Goal: Information Seeking & Learning: Learn about a topic

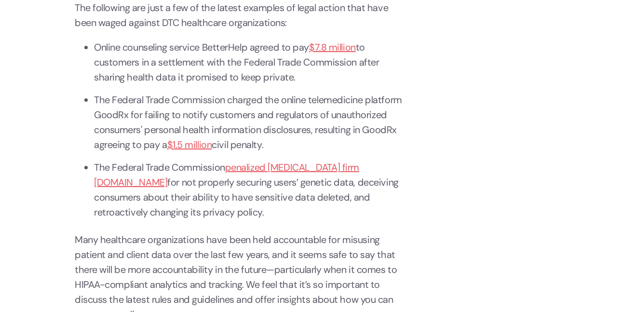
scroll to position [772, 0]
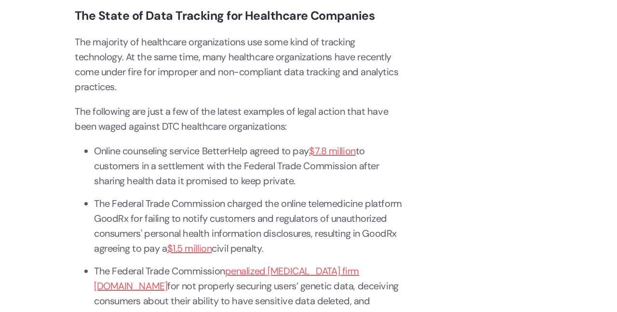
click at [138, 61] on p "The majority of healthcare organizations use some kind of tracking technology. …" at bounding box center [239, 65] width 328 height 60
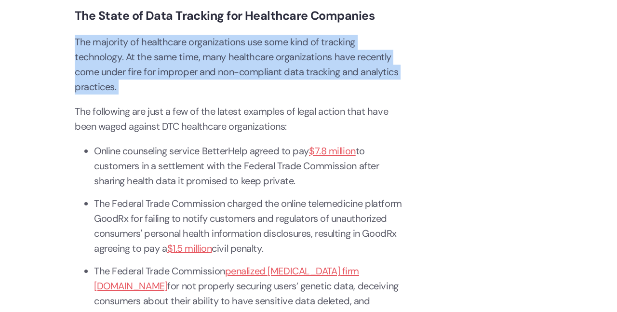
click at [138, 61] on p "The majority of healthcare organizations use some kind of tracking technology. …" at bounding box center [239, 65] width 328 height 60
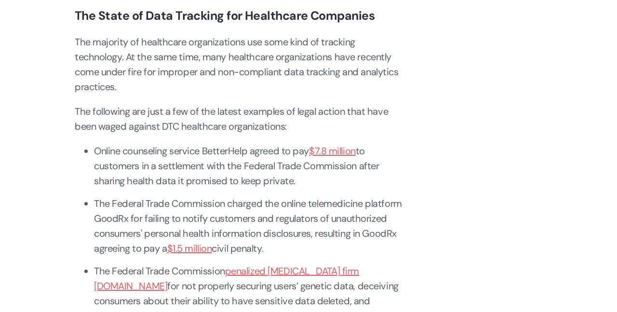
click at [255, 64] on p "The majority of healthcare organizations use some kind of tracking technology. …" at bounding box center [239, 65] width 328 height 60
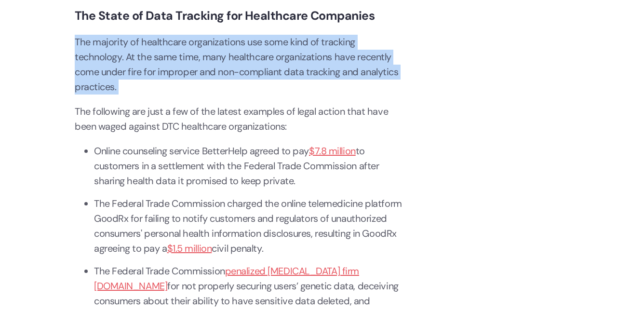
click at [255, 64] on p "The majority of healthcare organizations use some kind of tracking technology. …" at bounding box center [239, 65] width 328 height 60
click at [261, 64] on p "The majority of healthcare organizations use some kind of tracking technology. …" at bounding box center [239, 65] width 328 height 60
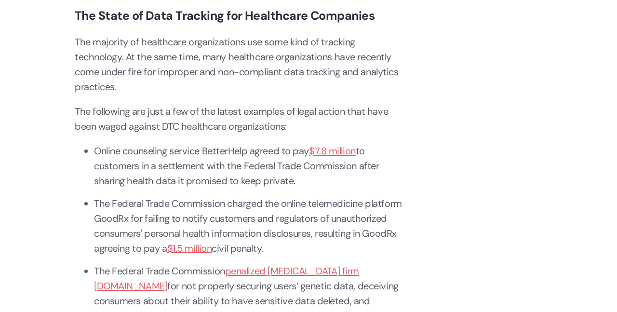
click at [261, 64] on p "The majority of healthcare organizations use some kind of tracking technology. …" at bounding box center [239, 65] width 328 height 60
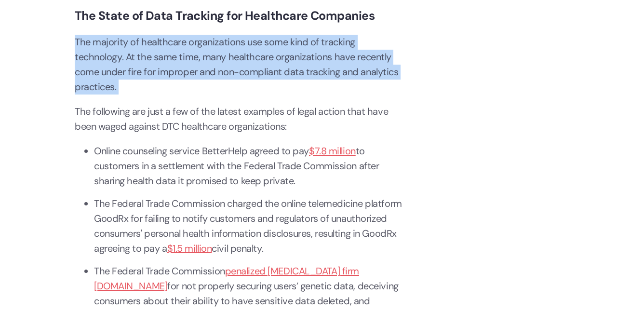
click at [261, 64] on p "The majority of healthcare organizations use some kind of tracking technology. …" at bounding box center [239, 65] width 328 height 60
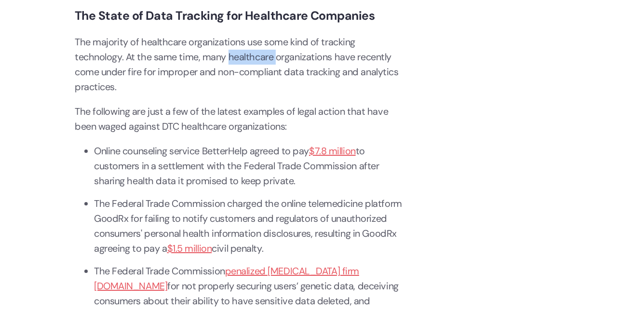
click at [261, 64] on p "The majority of healthcare organizations use some kind of tracking technology. …" at bounding box center [239, 65] width 328 height 60
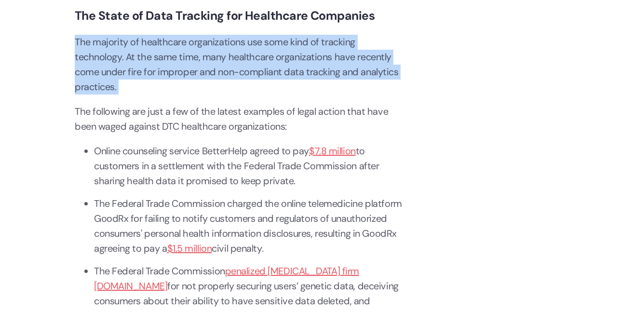
click at [261, 64] on p "The majority of healthcare organizations use some kind of tracking technology. …" at bounding box center [239, 65] width 328 height 60
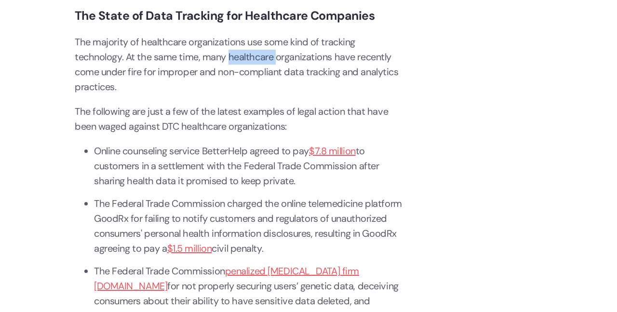
click at [261, 64] on p "The majority of healthcare organizations use some kind of tracking technology. …" at bounding box center [239, 65] width 328 height 60
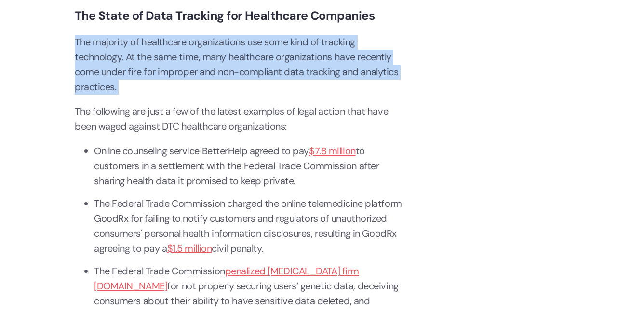
click at [261, 64] on p "The majority of healthcare organizations use some kind of tracking technology. …" at bounding box center [239, 65] width 328 height 60
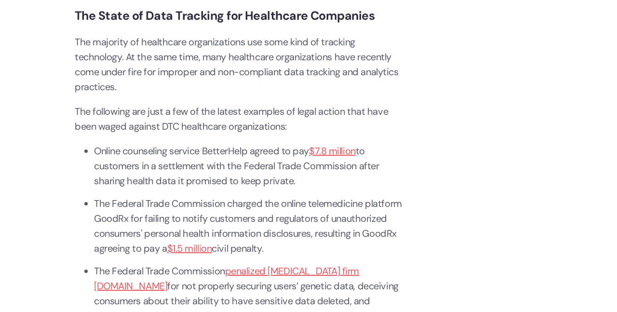
click at [267, 122] on p "The following are just a few of the latest examples of legal action that have b…" at bounding box center [239, 119] width 328 height 30
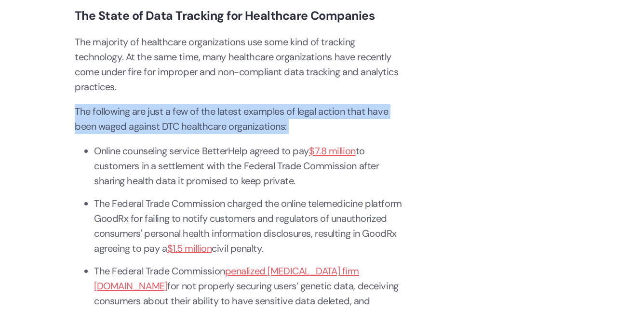
click at [267, 122] on p "The following are just a few of the latest examples of legal action that have b…" at bounding box center [239, 119] width 328 height 30
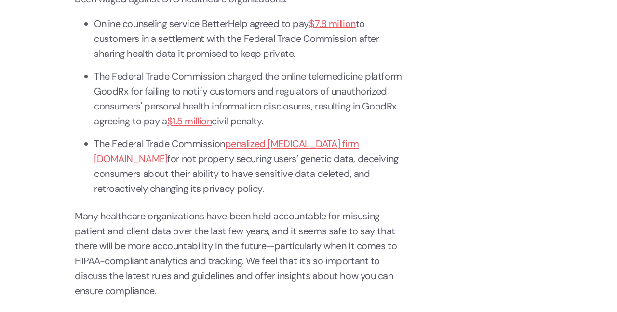
scroll to position [916, 0]
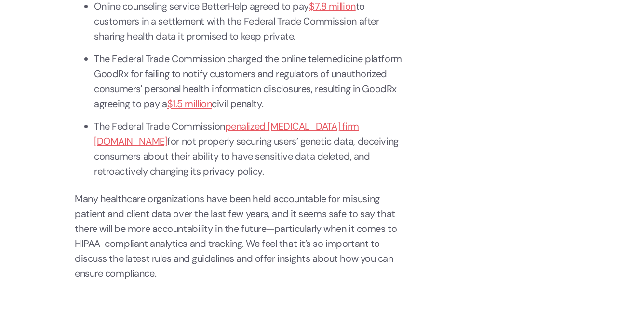
click at [269, 148] on li "The Federal Trade Commission penalized [MEDICAL_DATA] firm [DOMAIN_NAME] for no…" at bounding box center [248, 149] width 309 height 60
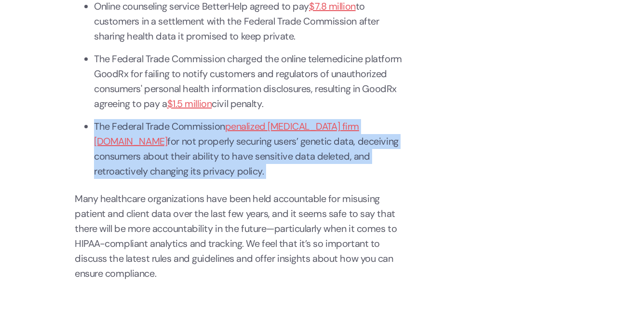
click at [269, 148] on li "The Federal Trade Commission penalized [MEDICAL_DATA] firm [DOMAIN_NAME] for no…" at bounding box center [248, 149] width 309 height 60
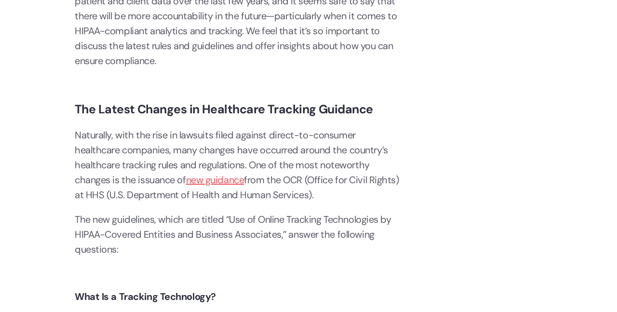
scroll to position [1158, 0]
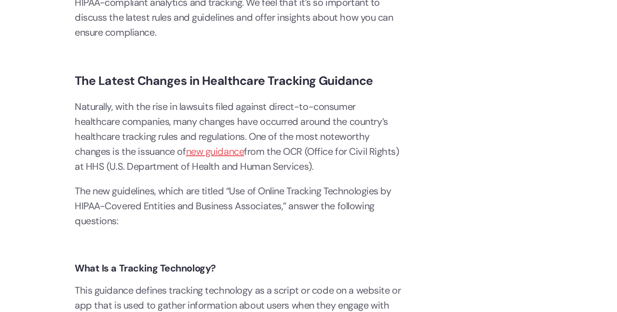
click at [266, 124] on p "Naturally, with the rise in lawsuits filed against direct-to-consumer healthcar…" at bounding box center [239, 136] width 328 height 75
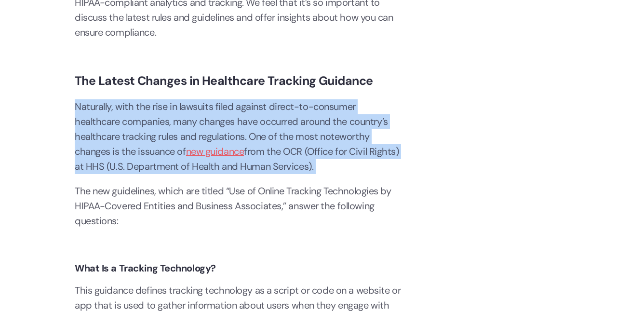
click at [266, 124] on p "Naturally, with the rise in lawsuits filed against direct-to-consumer healthcar…" at bounding box center [239, 136] width 328 height 75
click at [274, 123] on p "Naturally, with the rise in lawsuits filed against direct-to-consumer healthcar…" at bounding box center [239, 136] width 328 height 75
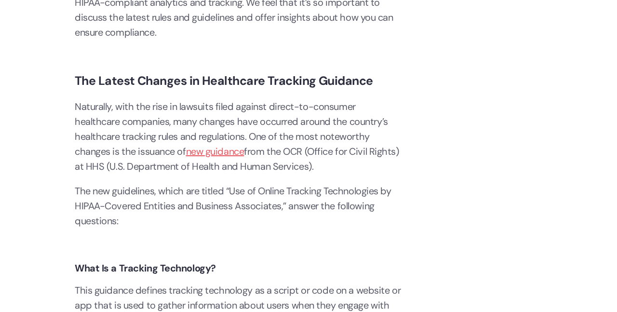
click at [274, 123] on p "Naturally, with the rise in lawsuits filed against direct-to-consumer healthcar…" at bounding box center [239, 136] width 328 height 75
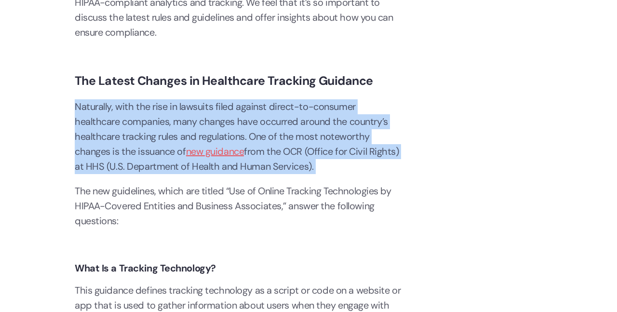
click at [274, 123] on p "Naturally, with the rise in lawsuits filed against direct-to-consumer healthcar…" at bounding box center [239, 136] width 328 height 75
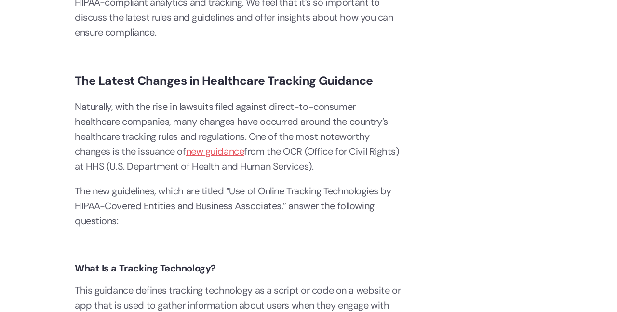
click at [274, 123] on p "Naturally, with the rise in lawsuits filed against direct-to-consumer healthcar…" at bounding box center [239, 136] width 328 height 75
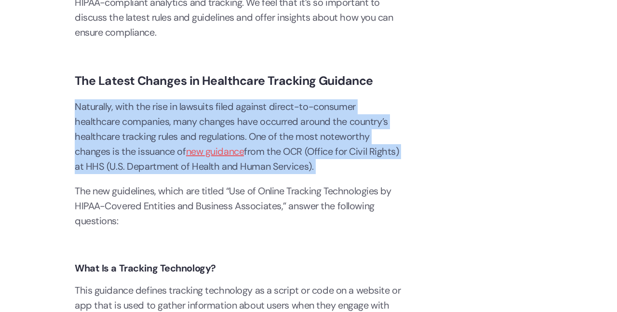
click at [274, 123] on p "Naturally, with the rise in lawsuits filed against direct-to-consumer healthcar…" at bounding box center [239, 136] width 328 height 75
click at [292, 117] on p "Naturally, with the rise in lawsuits filed against direct-to-consumer healthcar…" at bounding box center [239, 136] width 328 height 75
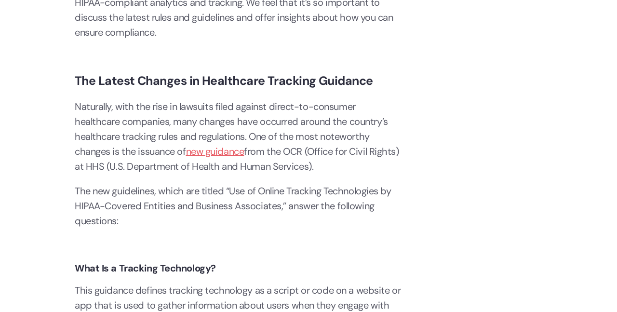
click at [292, 117] on p "Naturally, with the rise in lawsuits filed against direct-to-consumer healthcar…" at bounding box center [239, 136] width 328 height 75
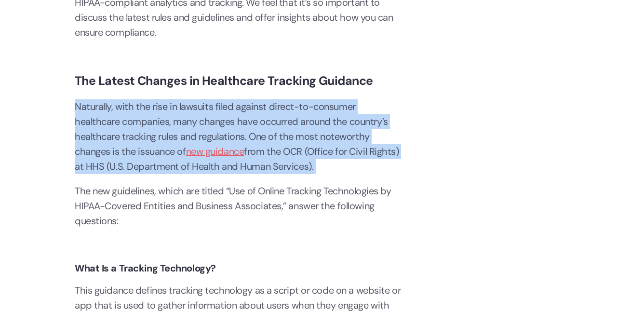
click at [257, 120] on p "Naturally, with the rise in lawsuits filed against direct-to-consumer healthcar…" at bounding box center [239, 136] width 328 height 75
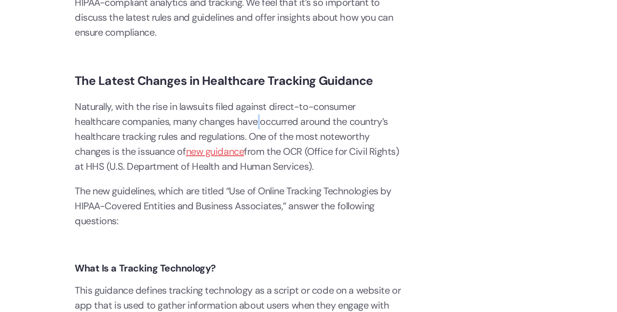
click at [257, 120] on p "Naturally, with the rise in lawsuits filed against direct-to-consumer healthcar…" at bounding box center [239, 136] width 328 height 75
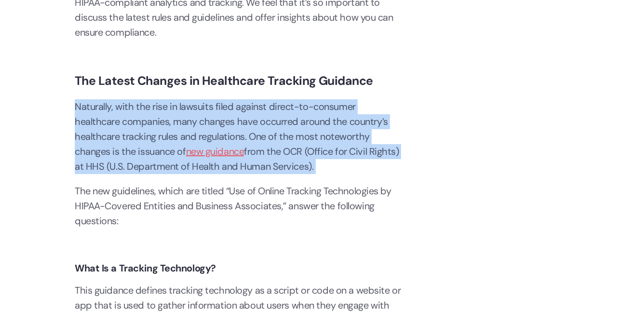
click at [257, 120] on p "Naturally, with the rise in lawsuits filed against direct-to-consumer healthcar…" at bounding box center [239, 136] width 328 height 75
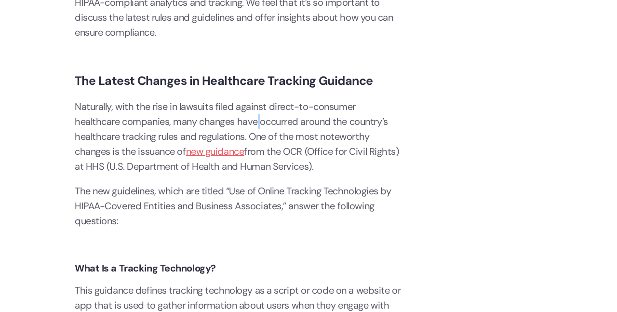
click at [257, 120] on p "Naturally, with the rise in lawsuits filed against direct-to-consumer healthcar…" at bounding box center [239, 136] width 328 height 75
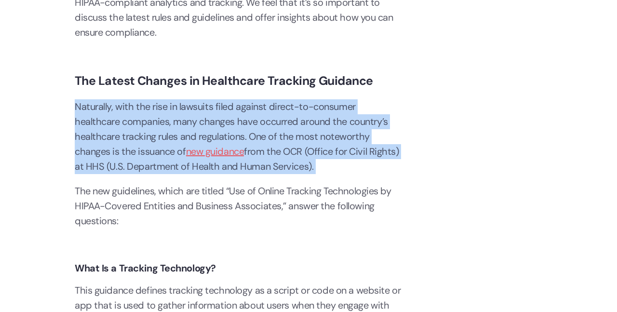
click at [257, 120] on p "Naturally, with the rise in lawsuits filed against direct-to-consumer healthcar…" at bounding box center [239, 136] width 328 height 75
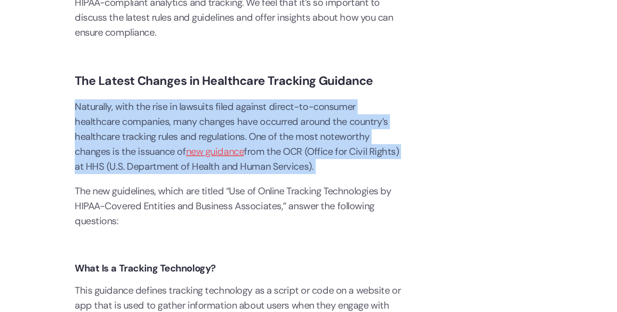
click at [257, 120] on p "Naturally, with the rise in lawsuits filed against direct-to-consumer healthcar…" at bounding box center [239, 136] width 328 height 75
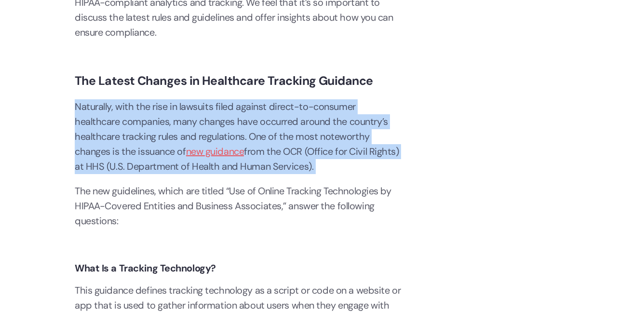
click at [257, 120] on p "Naturally, with the rise in lawsuits filed against direct-to-consumer healthcar…" at bounding box center [239, 136] width 328 height 75
click at [231, 123] on p "Naturally, with the rise in lawsuits filed against direct-to-consumer healthcar…" at bounding box center [239, 136] width 328 height 75
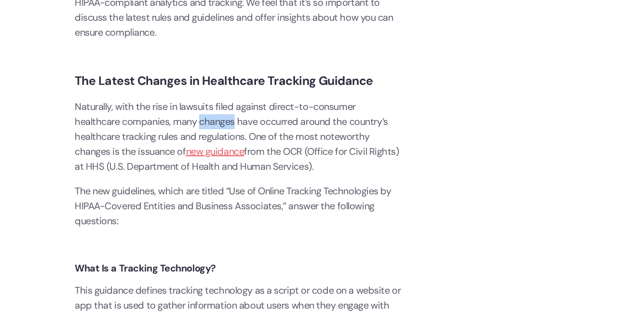
click at [231, 123] on p "Naturally, with the rise in lawsuits filed against direct-to-consumer healthcar…" at bounding box center [239, 136] width 328 height 75
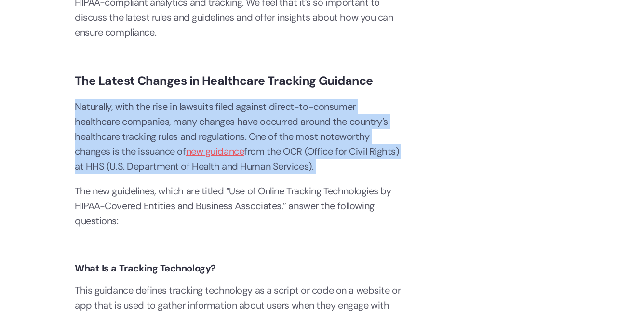
click at [231, 123] on p "Naturally, with the rise in lawsuits filed against direct-to-consumer healthcar…" at bounding box center [239, 136] width 328 height 75
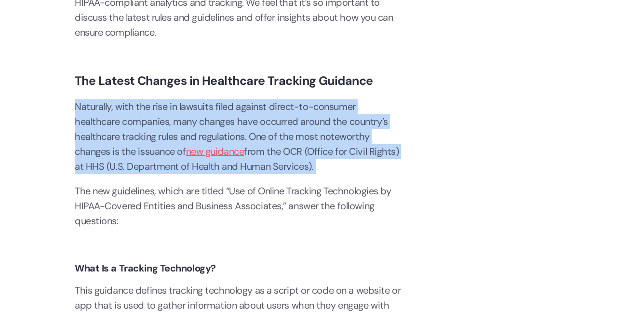
click at [231, 123] on p "Naturally, with the rise in lawsuits filed against direct-to-consumer healthcar…" at bounding box center [239, 136] width 328 height 75
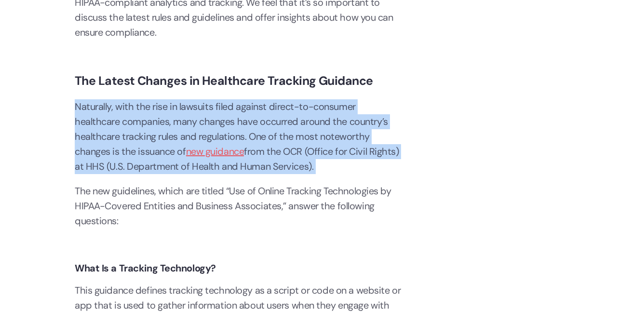
click at [231, 123] on p "Naturally, with the rise in lawsuits filed against direct-to-consumer healthcar…" at bounding box center [239, 136] width 328 height 75
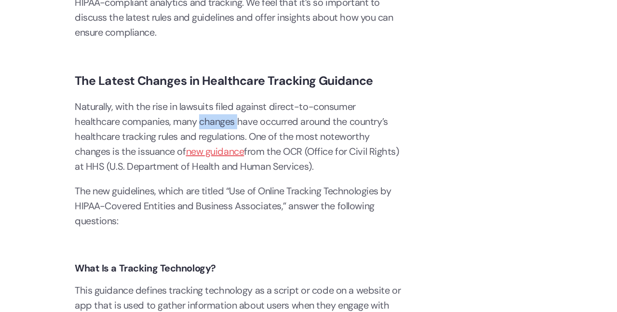
click at [231, 123] on p "Naturally, with the rise in lawsuits filed against direct-to-consumer healthcar…" at bounding box center [239, 136] width 328 height 75
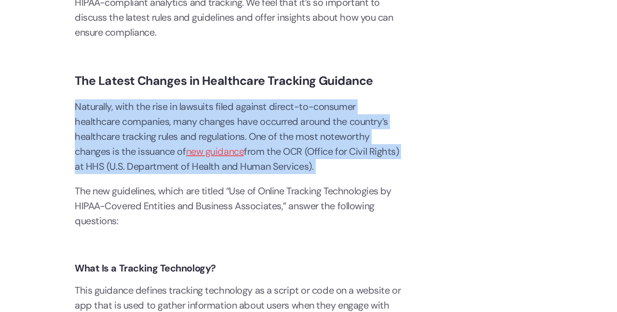
click at [230, 123] on p "Naturally, with the rise in lawsuits filed against direct-to-consumer healthcar…" at bounding box center [239, 136] width 328 height 75
click at [229, 123] on p "Naturally, with the rise in lawsuits filed against direct-to-consumer healthcar…" at bounding box center [239, 136] width 328 height 75
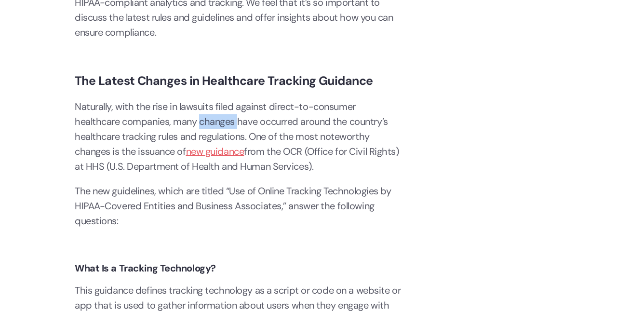
click at [229, 123] on p "Naturally, with the rise in lawsuits filed against direct-to-consumer healthcar…" at bounding box center [239, 136] width 328 height 75
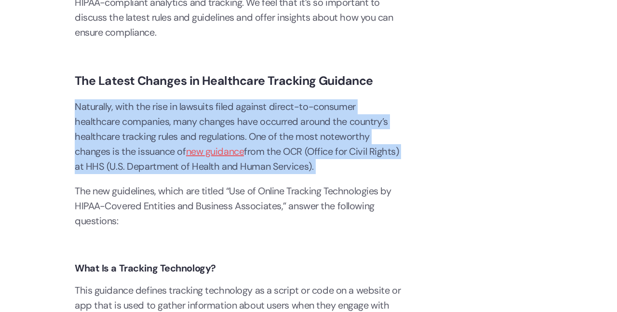
click at [229, 123] on p "Naturally, with the rise in lawsuits filed against direct-to-consumer healthcar…" at bounding box center [239, 136] width 328 height 75
click at [228, 122] on p "Naturally, with the rise in lawsuits filed against direct-to-consumer healthcar…" at bounding box center [239, 136] width 328 height 75
click at [228, 121] on p "Naturally, with the rise in lawsuits filed against direct-to-consumer healthcar…" at bounding box center [239, 136] width 328 height 75
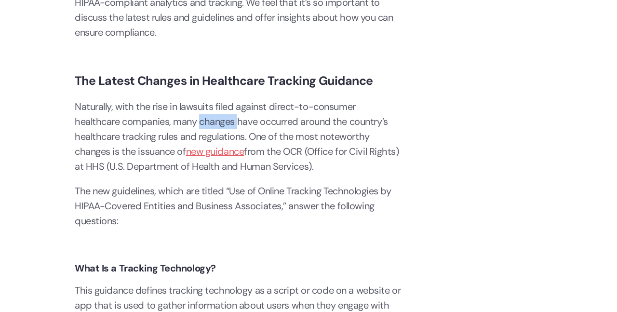
click at [228, 121] on p "Naturally, with the rise in lawsuits filed against direct-to-consumer healthcar…" at bounding box center [239, 136] width 328 height 75
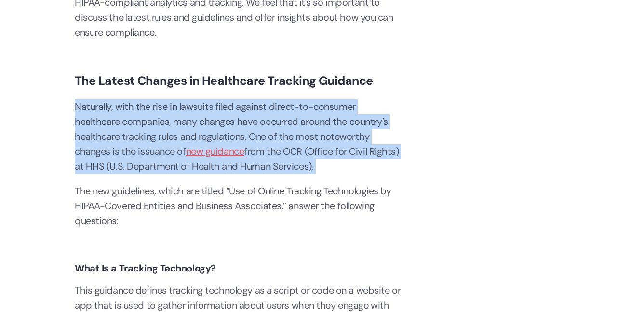
click at [228, 121] on p "Naturally, with the rise in lawsuits filed against direct-to-consumer healthcar…" at bounding box center [239, 136] width 328 height 75
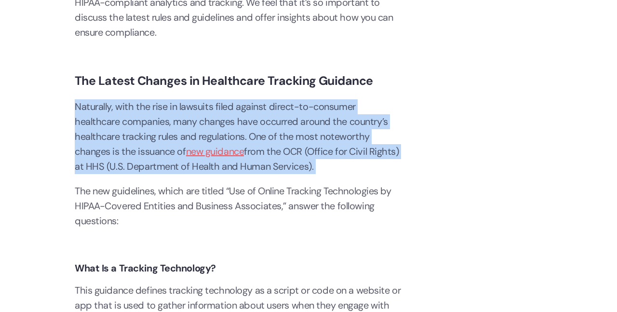
click at [228, 121] on p "Naturally, with the rise in lawsuits filed against direct-to-consumer healthcar…" at bounding box center [239, 136] width 328 height 75
click at [228, 120] on p "Naturally, with the rise in lawsuits filed against direct-to-consumer healthcar…" at bounding box center [239, 136] width 328 height 75
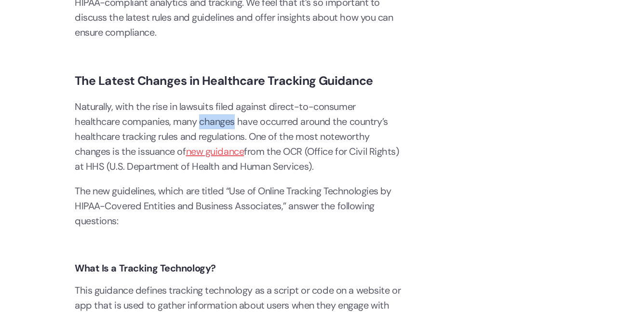
click at [228, 120] on p "Naturally, with the rise in lawsuits filed against direct-to-consumer healthcar…" at bounding box center [239, 136] width 328 height 75
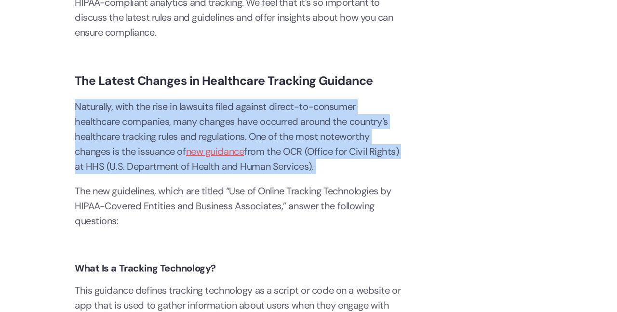
click at [228, 120] on p "Naturally, with the rise in lawsuits filed against direct-to-consumer healthcar…" at bounding box center [239, 136] width 328 height 75
click at [227, 120] on p "Naturally, with the rise in lawsuits filed against direct-to-consumer healthcar…" at bounding box center [239, 136] width 328 height 75
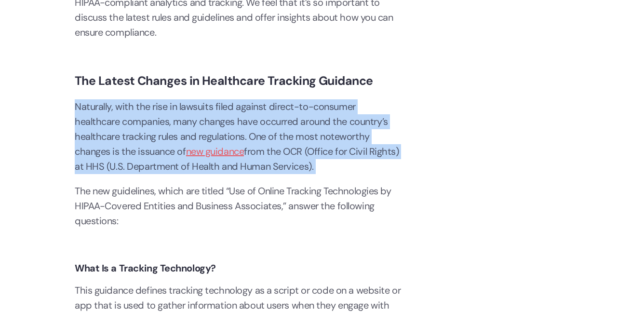
click at [227, 120] on p "Naturally, with the rise in lawsuits filed against direct-to-consumer healthcar…" at bounding box center [239, 136] width 328 height 75
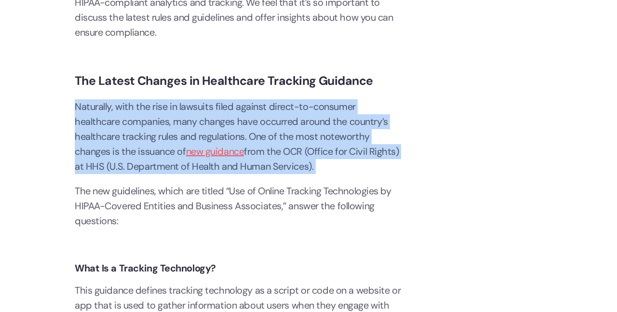
click at [226, 119] on p "Naturally, with the rise in lawsuits filed against direct-to-consumer healthcar…" at bounding box center [239, 136] width 328 height 75
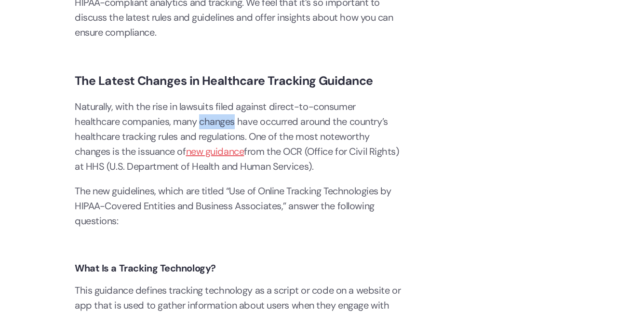
click at [226, 119] on p "Naturally, with the rise in lawsuits filed against direct-to-consumer healthcar…" at bounding box center [239, 136] width 328 height 75
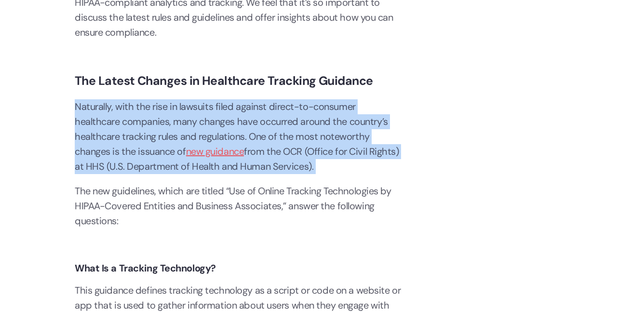
click at [226, 118] on p "Naturally, with the rise in lawsuits filed against direct-to-consumer healthcar…" at bounding box center [239, 136] width 328 height 75
click at [226, 117] on p "Naturally, with the rise in lawsuits filed against direct-to-consumer healthcar…" at bounding box center [239, 136] width 328 height 75
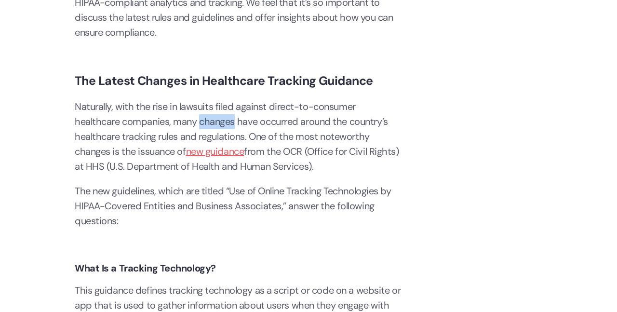
click at [225, 117] on p "Naturally, with the rise in lawsuits filed against direct-to-consumer healthcar…" at bounding box center [239, 136] width 328 height 75
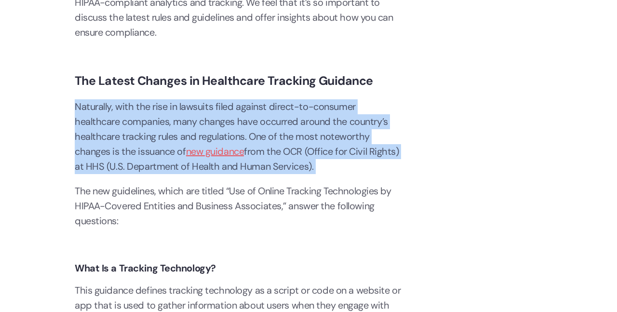
click at [225, 117] on p "Naturally, with the rise in lawsuits filed against direct-to-consumer healthcar…" at bounding box center [239, 136] width 328 height 75
